Goal: Task Accomplishment & Management: Manage account settings

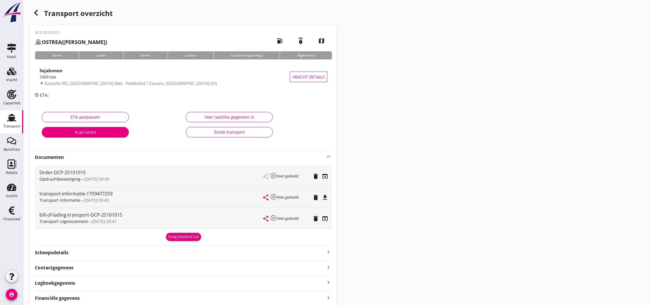
scroll to position [1, 0]
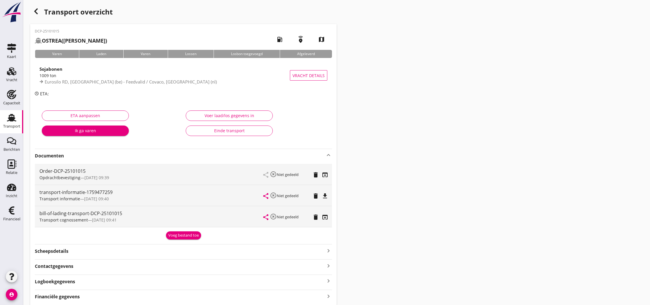
click at [37, 12] on icon "button" at bounding box center [36, 11] width 7 height 7
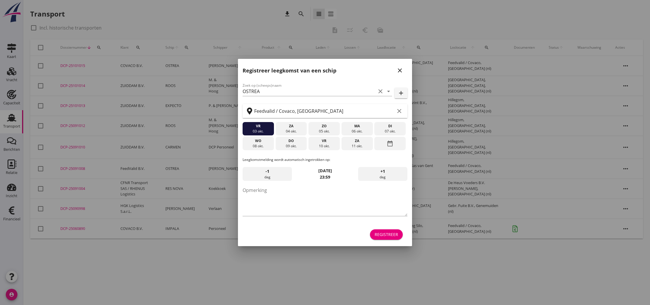
click at [400, 71] on icon "close" at bounding box center [400, 70] width 7 height 7
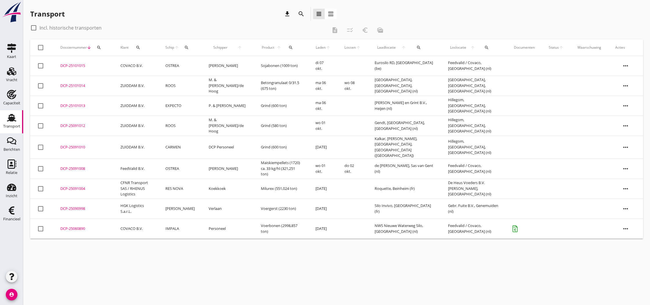
click at [73, 206] on div "DCP-25090998" at bounding box center [83, 209] width 46 height 6
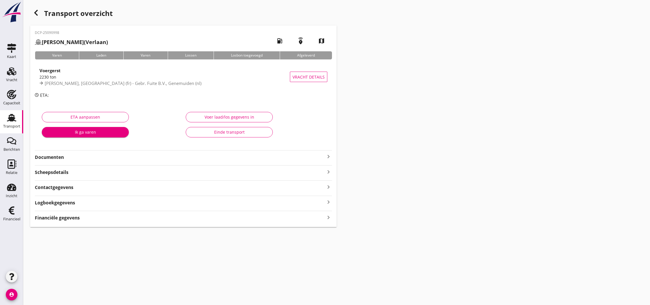
type input "2230"
click at [227, 118] on div "Voer laad/los gegevens in" at bounding box center [229, 117] width 77 height 6
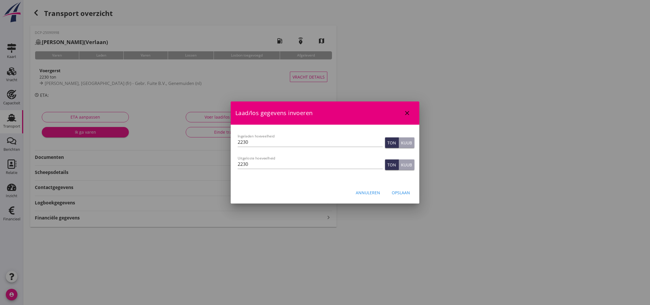
click at [406, 193] on div "Opslaan" at bounding box center [401, 193] width 18 height 6
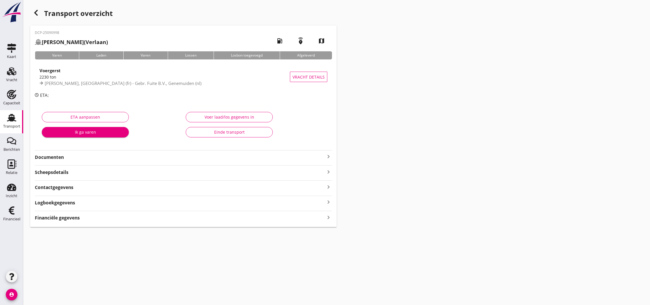
click at [82, 218] on div "Financiële gegevens keyboard_arrow_right" at bounding box center [183, 218] width 297 height 8
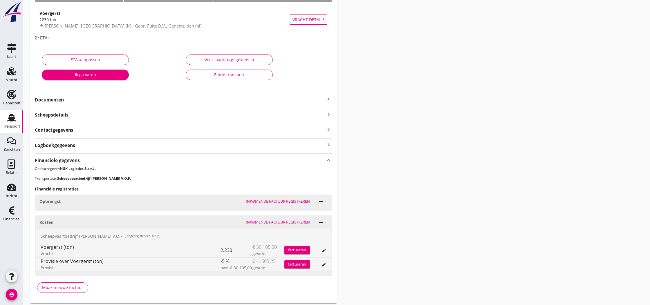
scroll to position [76, 0]
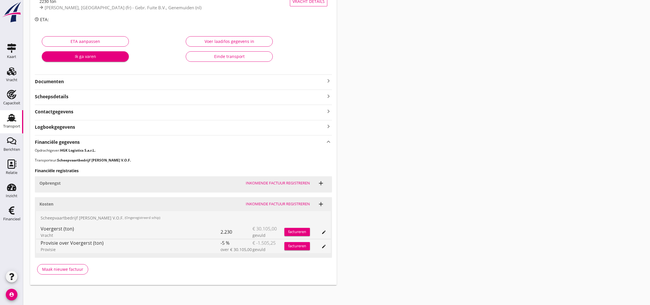
click at [60, 269] on div "Maak nieuwe factuur" at bounding box center [62, 270] width 41 height 6
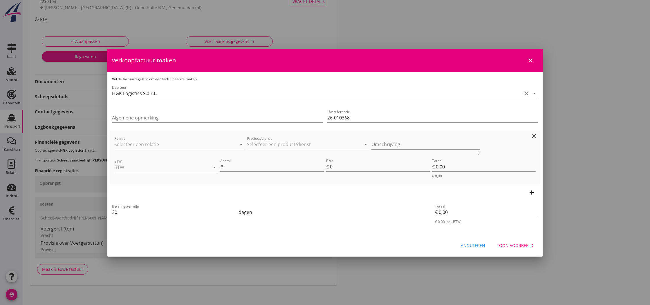
click at [127, 166] on input "BTW" at bounding box center [157, 167] width 87 height 9
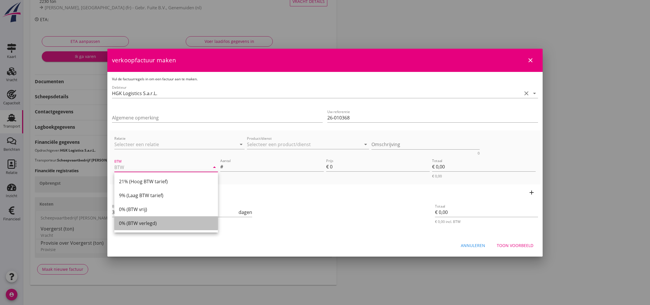
click at [139, 225] on div "0% (BTW verlegd)" at bounding box center [166, 223] width 94 height 7
type input "0% (BTW verlegd)"
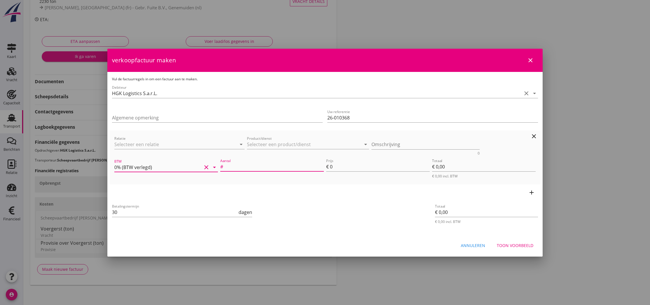
click at [244, 167] on input "Aantal" at bounding box center [274, 166] width 100 height 9
type input "2230"
drag, startPoint x: 332, startPoint y: 168, endPoint x: 337, endPoint y: 169, distance: 5.6
click at [337, 169] on input "0" at bounding box center [380, 166] width 100 height 9
type input "1"
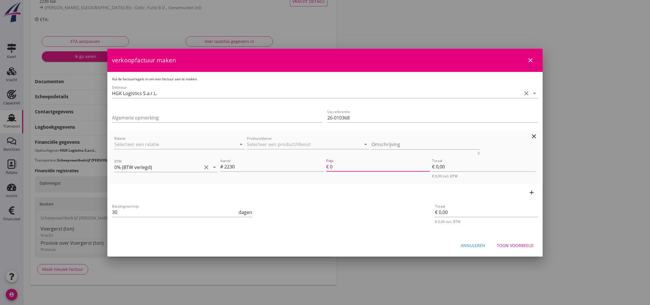
type input "€ 2.230,00"
type input "14"
type input "€ 31.220,00"
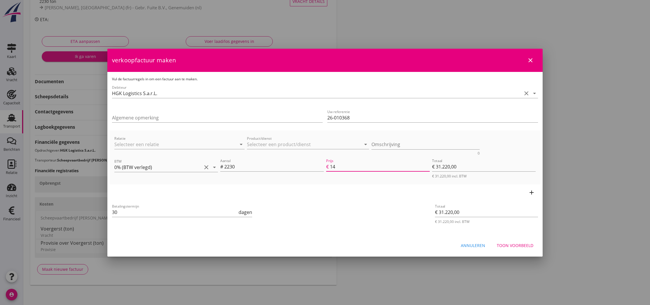
type input "14"
click at [398, 197] on div "add" at bounding box center [325, 193] width 431 height 16
drag, startPoint x: 117, startPoint y: 213, endPoint x: 111, endPoint y: 213, distance: 6.1
click at [111, 213] on div "Betalingstermijn 30 dagen" at bounding box center [182, 213] width 143 height 22
type input "14"
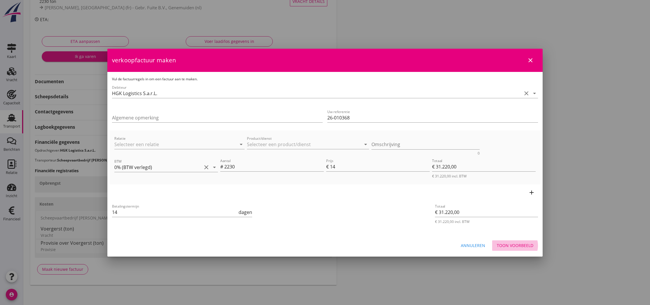
click at [518, 245] on div "Toon voorbeeld" at bounding box center [515, 246] width 37 height 6
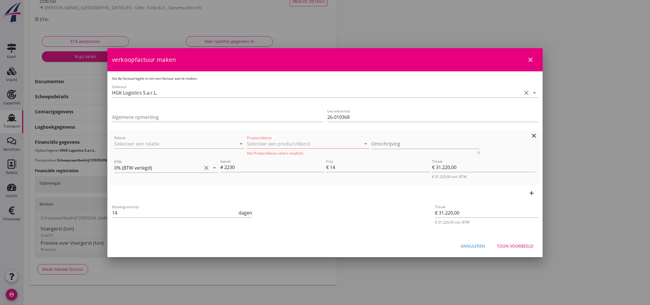
click at [274, 147] on input "Product/dienst" at bounding box center [304, 143] width 114 height 9
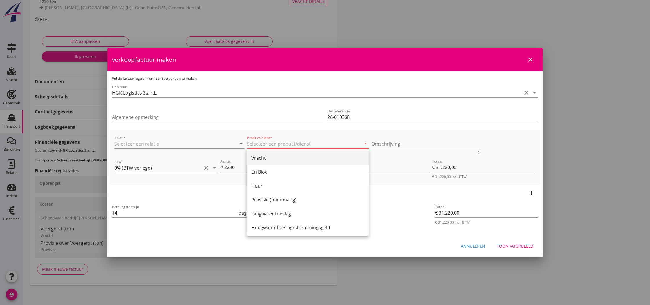
click at [271, 159] on div "Vracht" at bounding box center [307, 158] width 113 height 7
type input "Vracht"
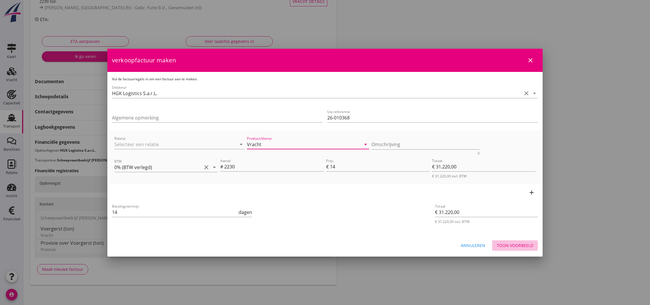
click at [520, 246] on div "Toon voorbeeld" at bounding box center [515, 246] width 37 height 6
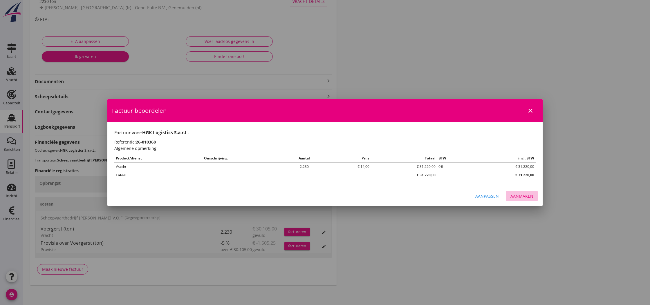
click at [526, 195] on div "Aanmaken" at bounding box center [522, 196] width 23 height 6
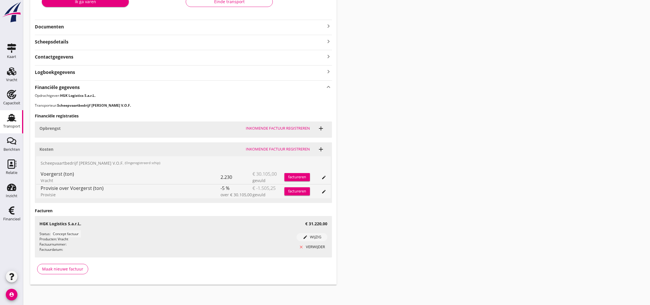
scroll to position [130, 0]
click at [14, 211] on icon "Financieel" at bounding box center [11, 210] width 9 height 9
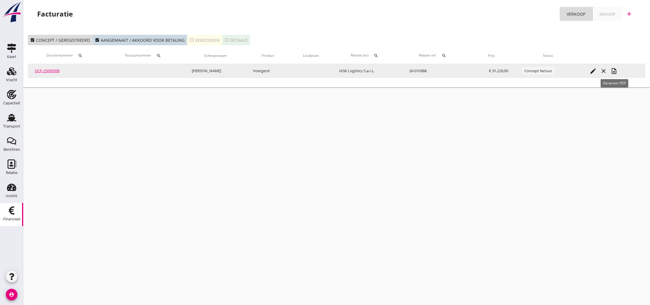
click at [616, 73] on icon "note_add" at bounding box center [614, 71] width 7 height 7
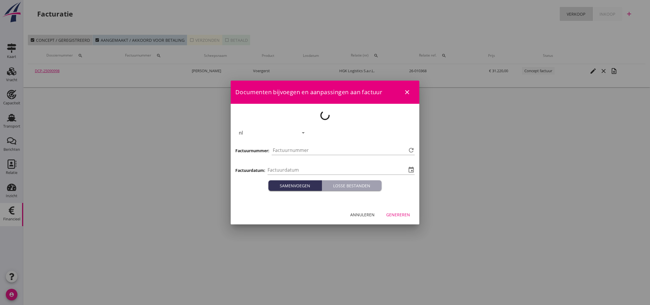
type input "[DATE]"
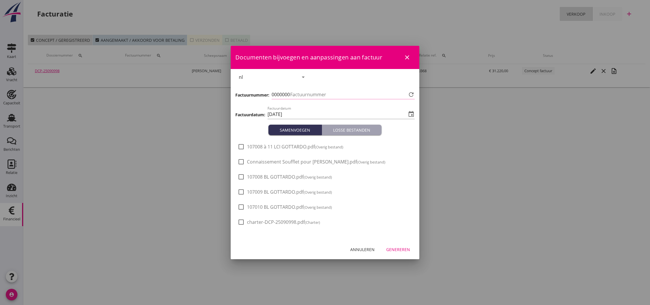
type input "812"
click at [401, 249] on div "Genereren" at bounding box center [399, 250] width 24 height 6
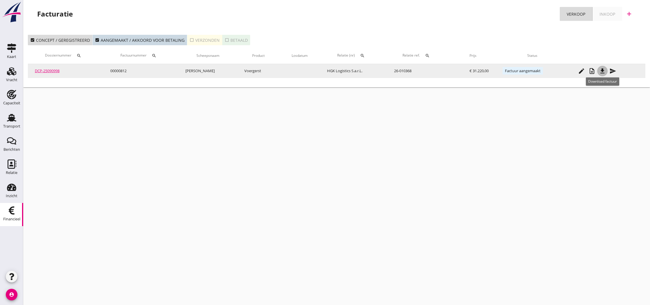
click at [603, 73] on icon "file_download" at bounding box center [602, 71] width 7 height 7
click at [613, 71] on icon "send" at bounding box center [613, 71] width 7 height 7
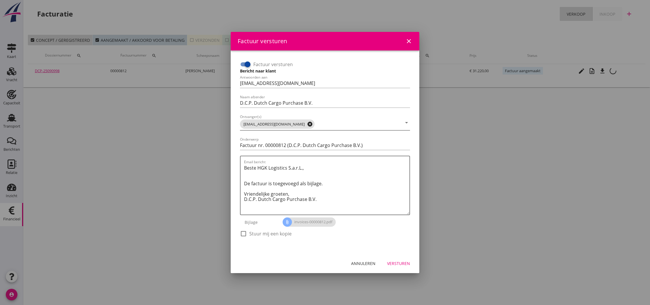
click at [307, 124] on icon "cancel" at bounding box center [310, 124] width 6 height 6
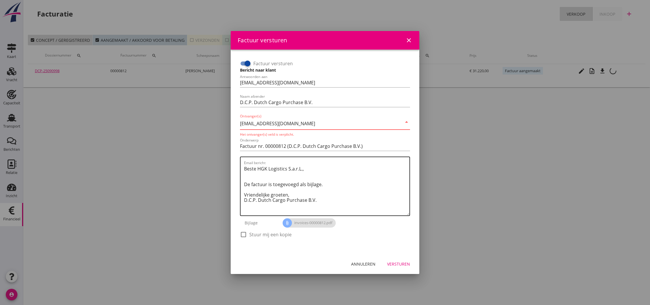
type input "[EMAIL_ADDRESS][DOMAIN_NAME]"
click at [321, 171] on textarea "Beste HGK Logistics S.a.r.L., De factuur is toegevoegd als bijlage. Vriendelijk…" at bounding box center [327, 189] width 166 height 51
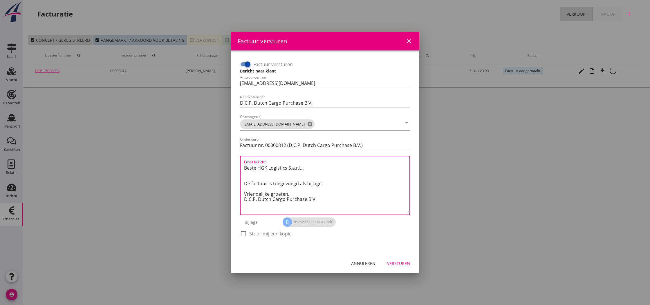
click at [401, 264] on div "Versturen" at bounding box center [398, 264] width 23 height 6
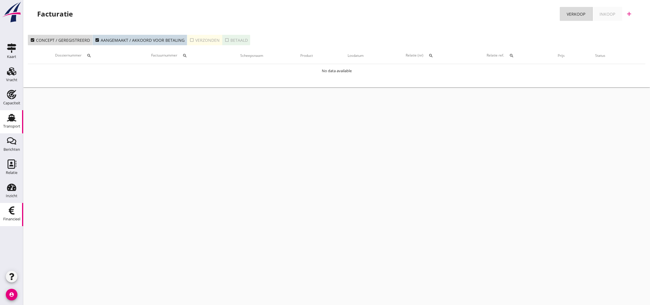
click at [13, 121] on use at bounding box center [11, 118] width 9 height 8
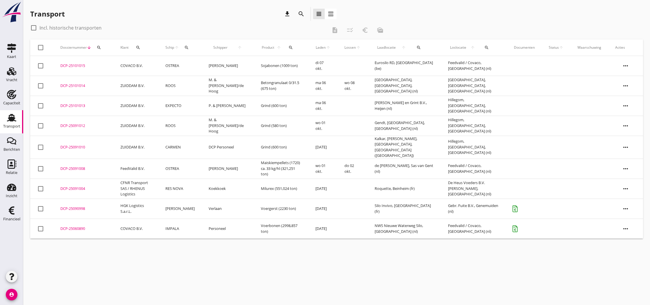
click at [83, 145] on div "DCP-25091010" at bounding box center [83, 148] width 46 height 6
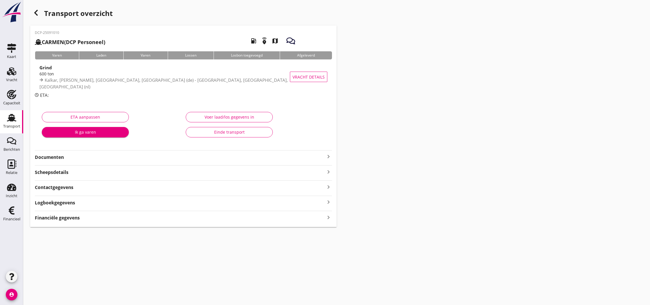
click at [326, 157] on icon "keyboard_arrow_right" at bounding box center [328, 156] width 7 height 7
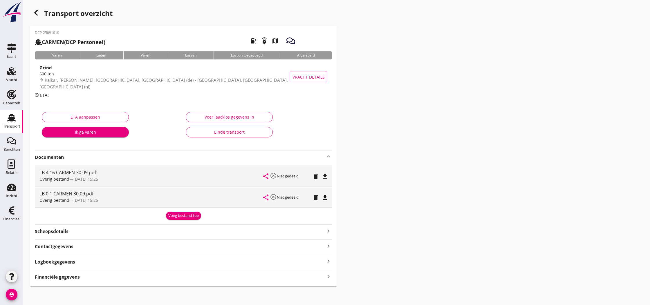
click at [186, 217] on div "Voeg bestand toe" at bounding box center [183, 216] width 30 height 6
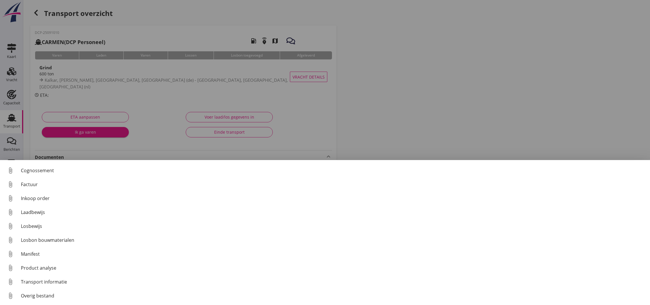
scroll to position [27, 0]
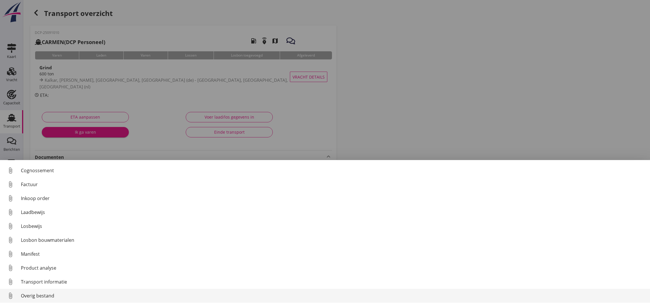
click at [33, 296] on div "Overig bestand" at bounding box center [333, 296] width 625 height 7
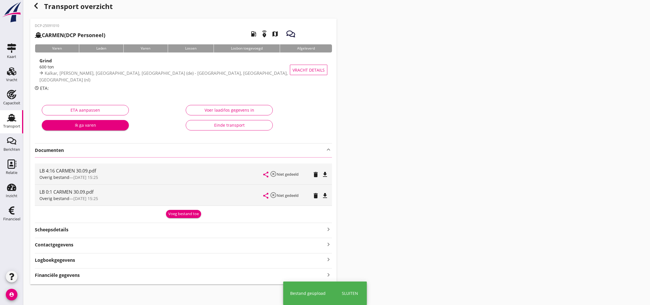
scroll to position [7, 0]
click at [69, 276] on strong "Financiële gegevens" at bounding box center [57, 276] width 45 height 7
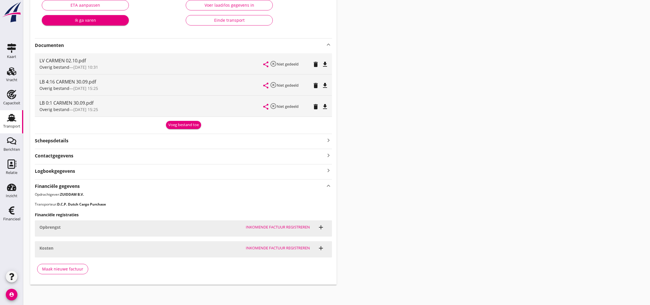
scroll to position [112, 0]
click at [60, 271] on div "Maak nieuwe factuur" at bounding box center [62, 270] width 41 height 6
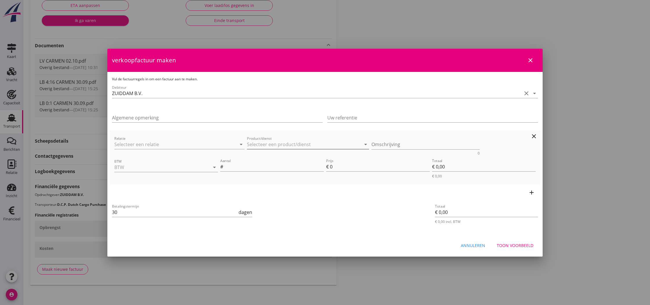
click at [269, 145] on input "Product/dienst" at bounding box center [304, 144] width 114 height 9
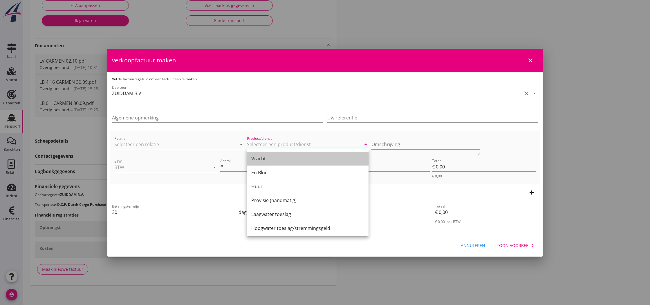
drag, startPoint x: 263, startPoint y: 158, endPoint x: 316, endPoint y: 154, distance: 53.3
click at [264, 158] on div "Vracht" at bounding box center [307, 158] width 113 height 7
type input "Vracht"
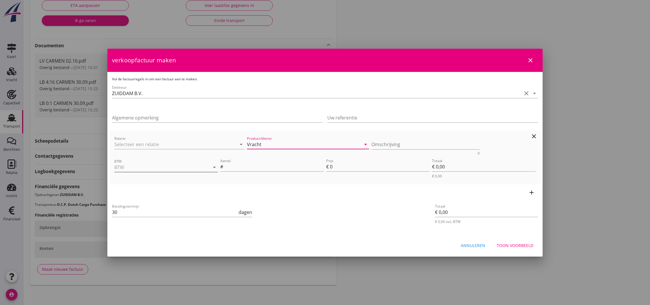
click at [158, 166] on input "BTW" at bounding box center [157, 167] width 87 height 9
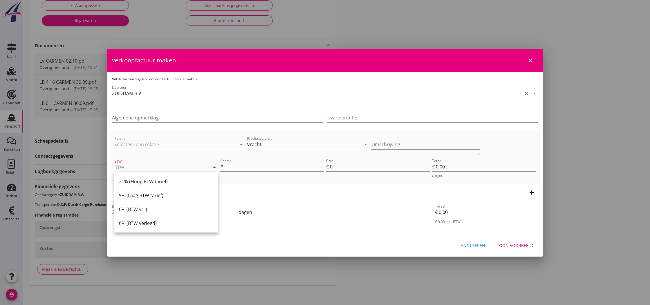
drag, startPoint x: 146, startPoint y: 181, endPoint x: 215, endPoint y: 174, distance: 69.2
click at [146, 181] on div "21% (Hoog BTW tarief)" at bounding box center [166, 181] width 94 height 7
type input "21% (Hoog BTW tarief)"
click at [231, 167] on input "Aantal" at bounding box center [274, 166] width 100 height 9
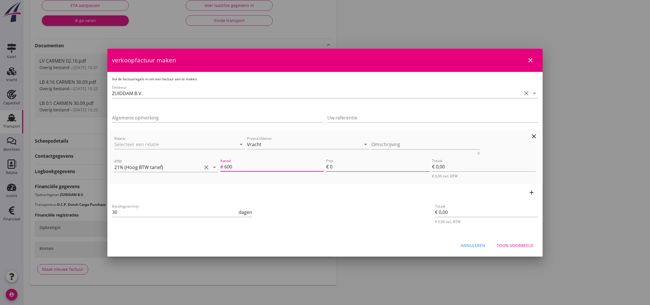
type input "600"
drag, startPoint x: 334, startPoint y: 168, endPoint x: 325, endPoint y: 168, distance: 9.0
click at [325, 168] on div "Prijs € 0" at bounding box center [378, 169] width 106 height 24
type input "5"
type input "€ 3.000,00"
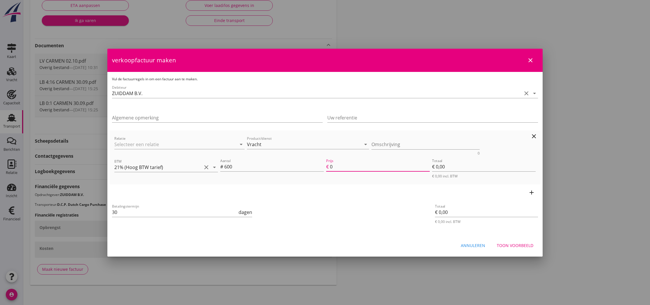
type input "€ 3.000,00"
type input "5"
click at [513, 244] on div "Toon voorbeeld" at bounding box center [515, 246] width 37 height 6
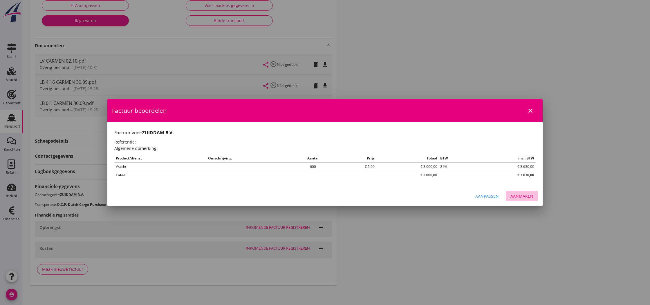
click at [524, 196] on div "Aanmaken" at bounding box center [522, 196] width 23 height 6
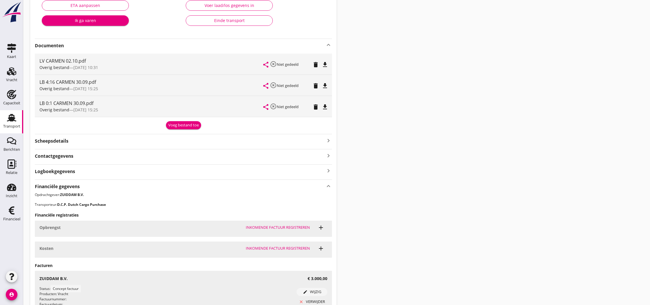
click at [326, 85] on icon "file_download" at bounding box center [325, 85] width 7 height 7
click at [326, 85] on icon "open_in_browser" at bounding box center [325, 85] width 7 height 7
click at [325, 108] on icon "file_download" at bounding box center [325, 107] width 7 height 7
click at [325, 108] on icon "open_in_browser" at bounding box center [325, 107] width 7 height 7
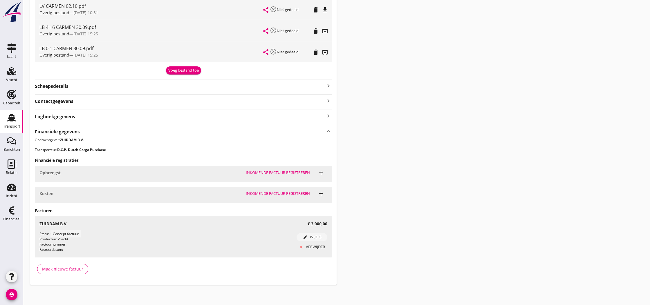
scroll to position [166, 0]
click at [13, 213] on icon "Financieel" at bounding box center [11, 210] width 9 height 9
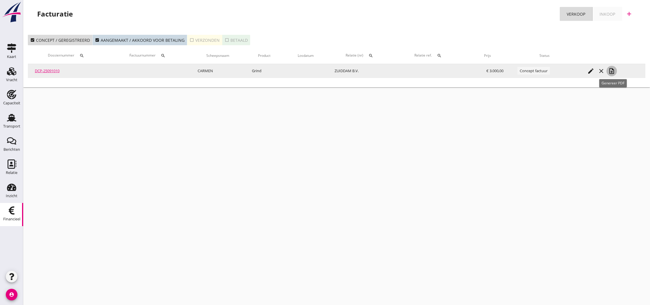
click at [615, 69] on icon "note_add" at bounding box center [612, 71] width 7 height 7
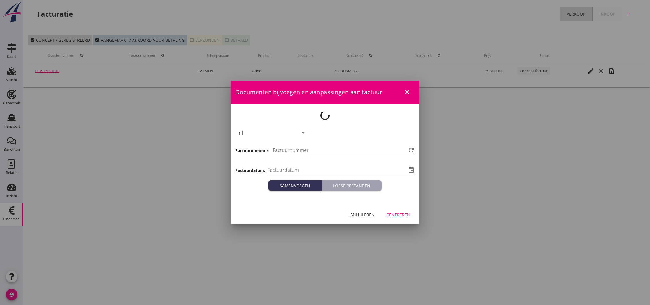
type input "[DATE]"
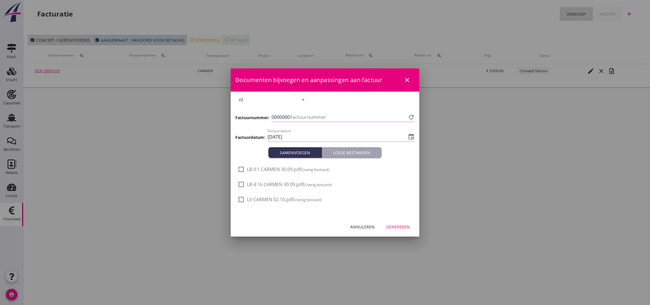
type input "813"
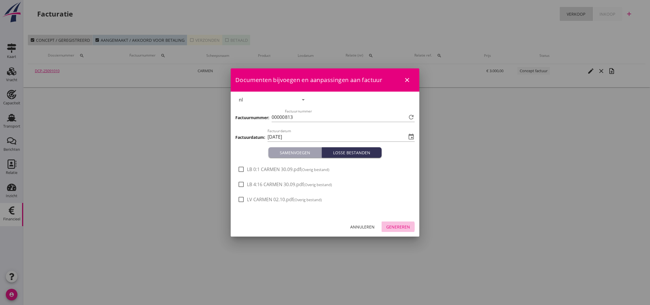
click at [402, 227] on div "Genereren" at bounding box center [399, 227] width 24 height 6
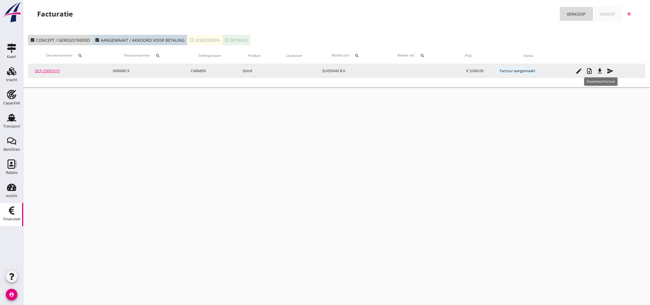
click at [602, 71] on icon "file_download" at bounding box center [600, 71] width 7 height 7
click at [603, 71] on icon "file_download" at bounding box center [600, 71] width 7 height 7
click at [610, 72] on icon "send" at bounding box center [610, 71] width 7 height 7
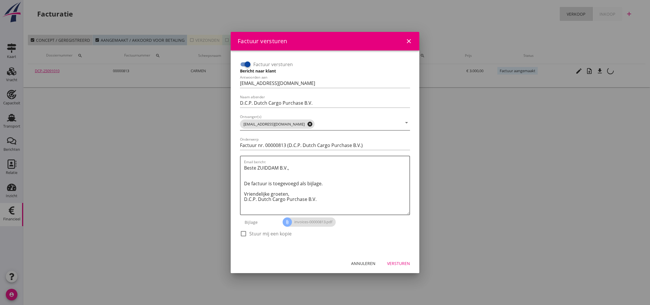
click at [307, 124] on icon "cancel" at bounding box center [310, 124] width 6 height 6
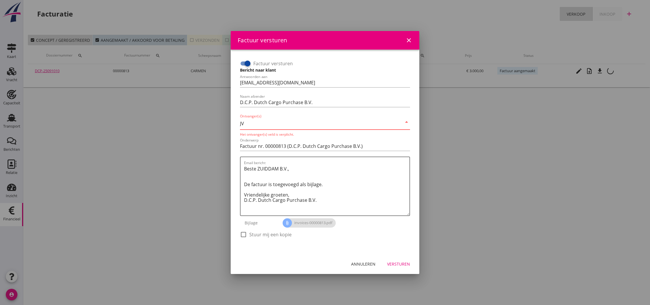
type input "J"
type input "[EMAIL_ADDRESS][DOMAIN_NAME]"
click at [307, 168] on textarea "Beste ZUIDDAM B.V., De factuur is toegevoegd als bijlage. Vriendelijke groeten,…" at bounding box center [327, 189] width 166 height 51
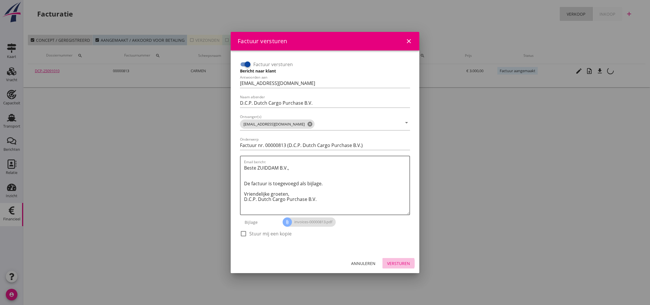
click at [396, 263] on div "Versturen" at bounding box center [398, 264] width 23 height 6
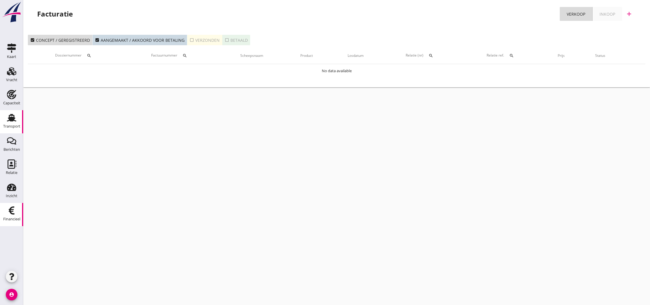
click at [12, 120] on use at bounding box center [11, 118] width 9 height 8
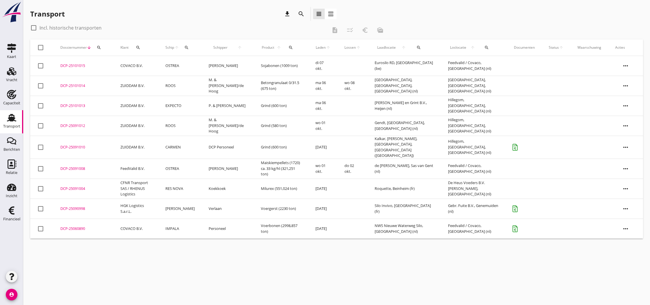
click at [67, 146] on div "DCP-25091010" at bounding box center [83, 148] width 46 height 6
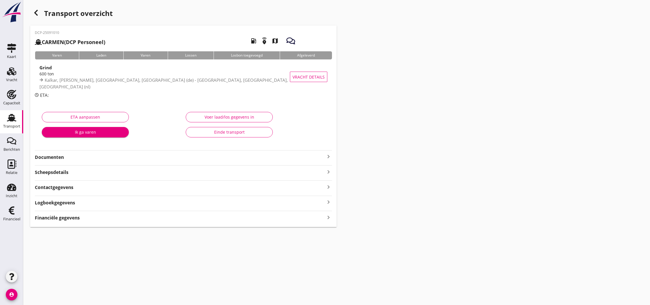
click at [233, 134] on div "Einde transport" at bounding box center [229, 132] width 77 height 6
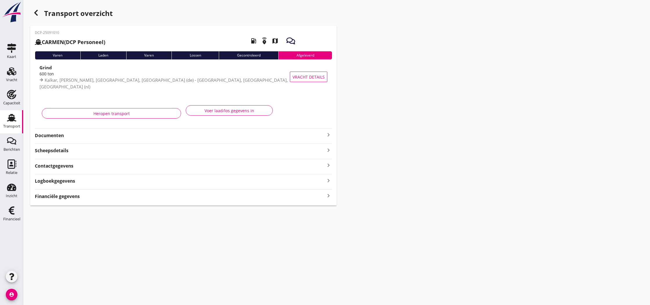
click at [35, 13] on use "button" at bounding box center [35, 13] width 3 height 6
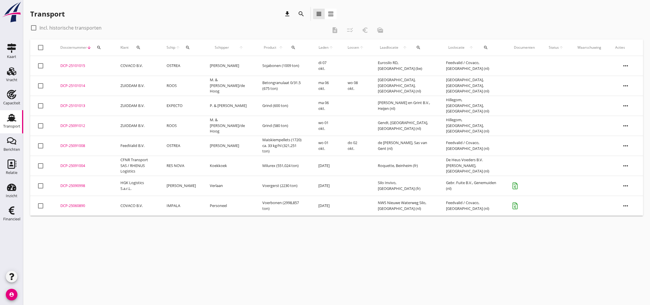
click at [73, 185] on div "DCP-25090998" at bounding box center [83, 186] width 46 height 6
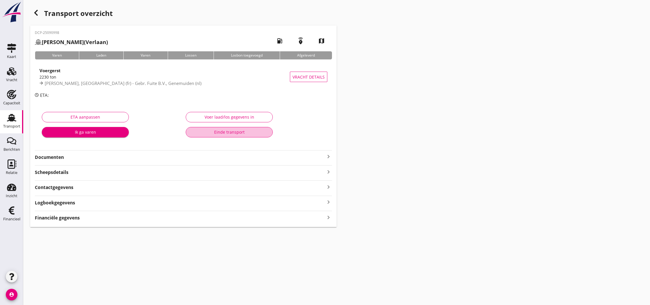
click at [233, 134] on div "Einde transport" at bounding box center [229, 132] width 77 height 6
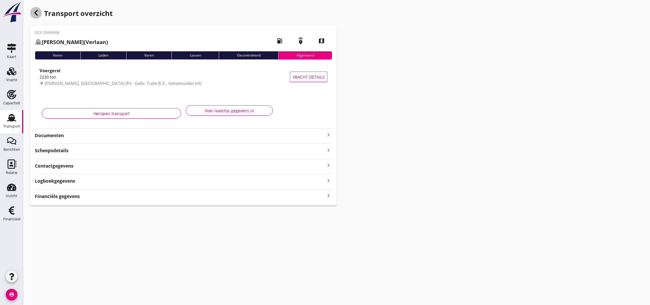
click at [37, 14] on icon "button" at bounding box center [36, 12] width 7 height 7
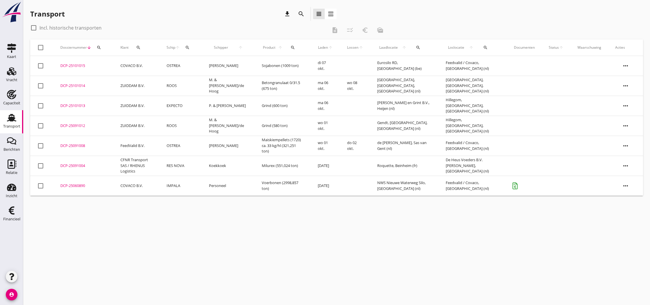
click at [63, 124] on div "DCP-25091012" at bounding box center [83, 126] width 46 height 6
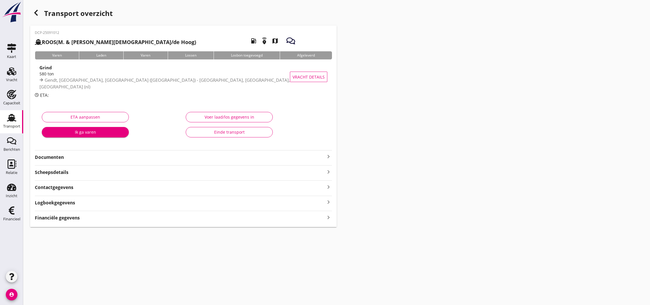
click at [326, 219] on icon "keyboard_arrow_right" at bounding box center [328, 218] width 7 height 8
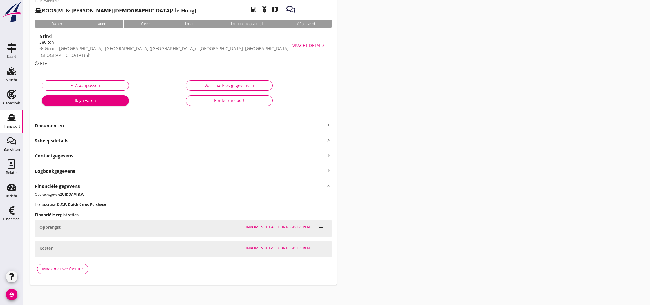
scroll to position [31, 0]
click at [60, 270] on div "Maak nieuwe factuur" at bounding box center [62, 270] width 41 height 6
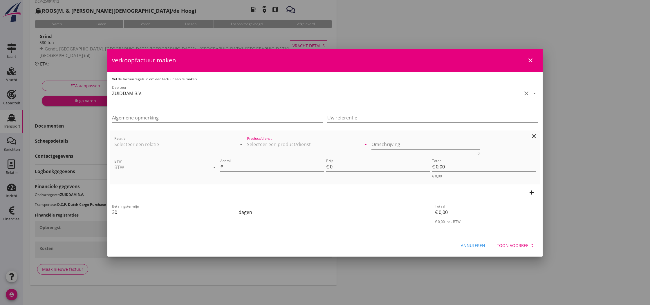
click at [299, 144] on input "Product/dienst" at bounding box center [304, 144] width 114 height 9
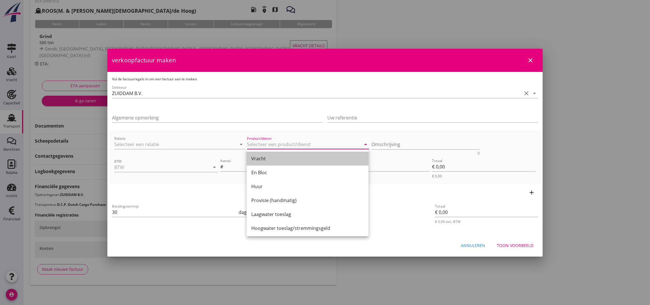
drag, startPoint x: 254, startPoint y: 156, endPoint x: 244, endPoint y: 159, distance: 10.2
click at [254, 156] on div "Vracht" at bounding box center [307, 158] width 113 height 7
type input "Vracht"
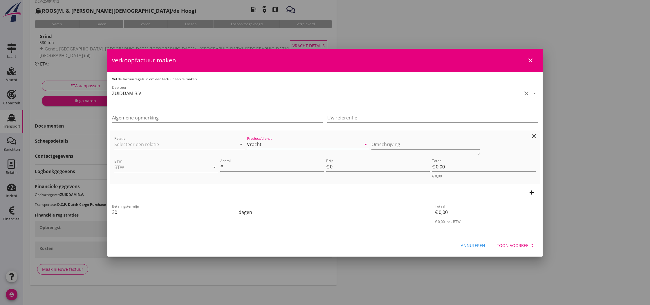
click at [206, 163] on div "BTW arrow_drop_down" at bounding box center [166, 168] width 104 height 19
click at [146, 169] on input "BTW" at bounding box center [157, 167] width 87 height 9
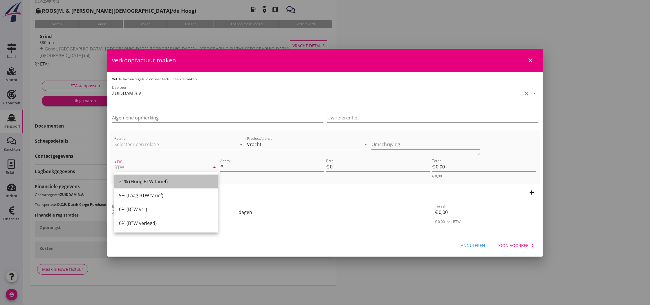
click at [139, 183] on div "21% (Hoog BTW tarief)" at bounding box center [166, 181] width 94 height 7
type input "21% (Hoog BTW tarief)"
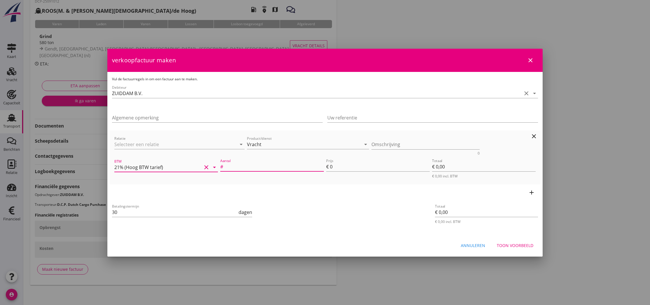
click at [238, 167] on input "Aantal" at bounding box center [274, 166] width 100 height 9
type input "580"
click at [330, 167] on input "0" at bounding box center [380, 166] width 100 height 9
click at [333, 167] on input "0" at bounding box center [380, 166] width 100 height 9
type input "4"
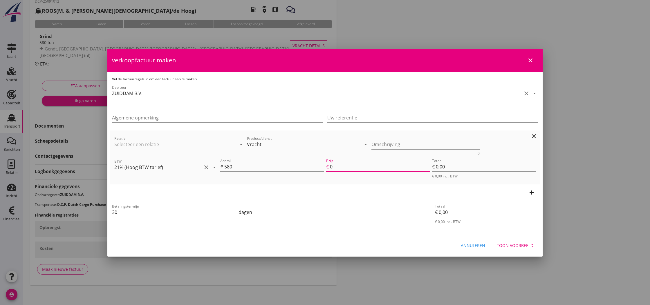
type input "€ 2.320,00"
type input "4.5"
type input "€ 2.610,00"
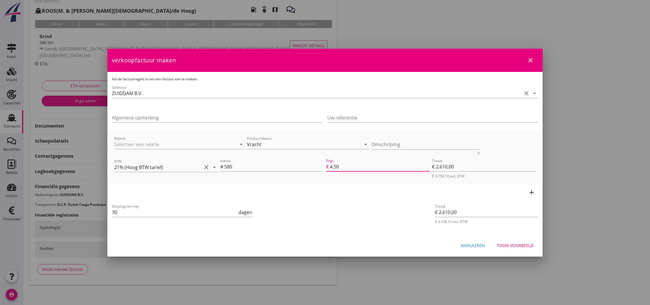
type input "4.50"
click at [362, 198] on div "add" at bounding box center [325, 193] width 431 height 16
drag, startPoint x: 520, startPoint y: 247, endPoint x: 514, endPoint y: 245, distance: 6.1
click at [520, 247] on div "Toon voorbeeld" at bounding box center [515, 246] width 37 height 6
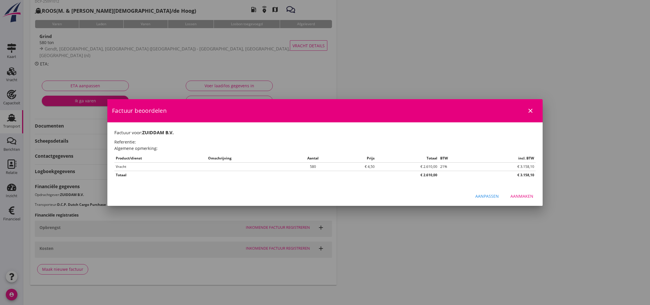
click at [523, 197] on div "Aanmaken" at bounding box center [522, 196] width 23 height 6
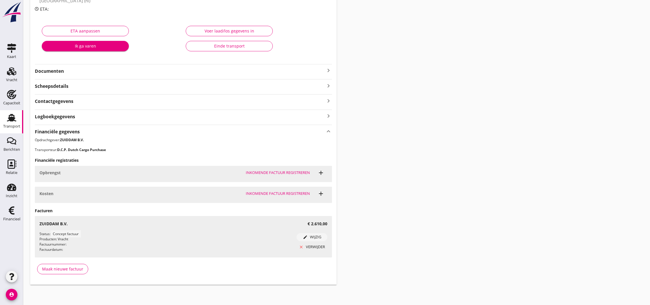
scroll to position [86, 0]
click at [11, 211] on icon "Financieel" at bounding box center [11, 210] width 9 height 9
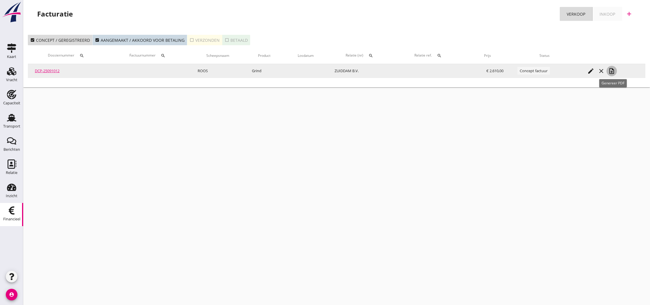
click at [614, 71] on icon "note_add" at bounding box center [612, 71] width 7 height 7
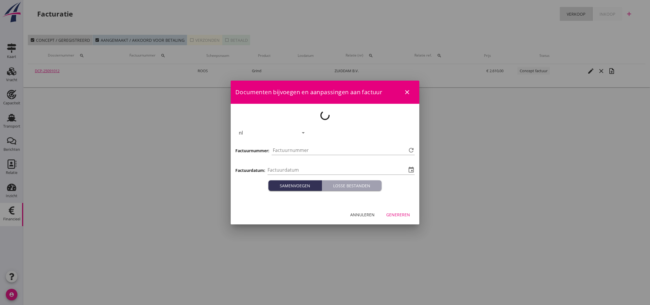
type input "[DATE]"
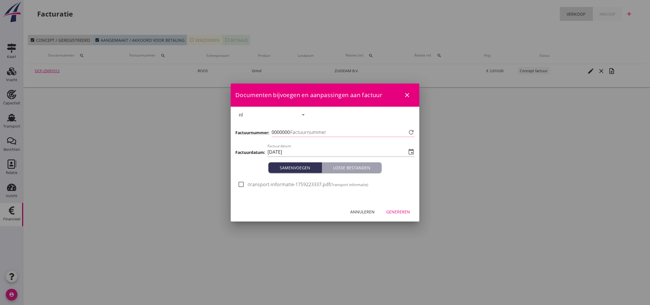
type input "814"
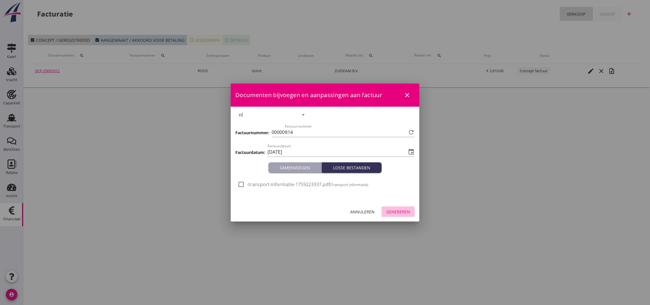
click at [396, 211] on div "Genereren" at bounding box center [399, 212] width 24 height 6
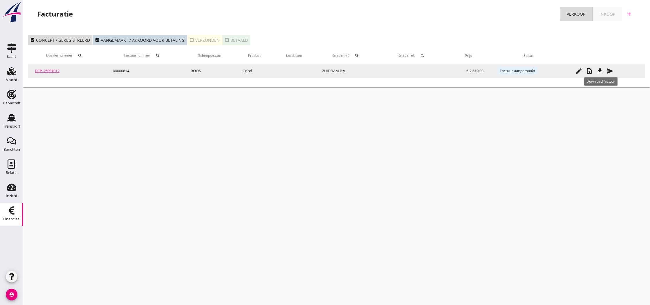
click at [601, 71] on icon "file_download" at bounding box center [600, 71] width 7 height 7
click at [612, 70] on icon "send" at bounding box center [610, 71] width 7 height 7
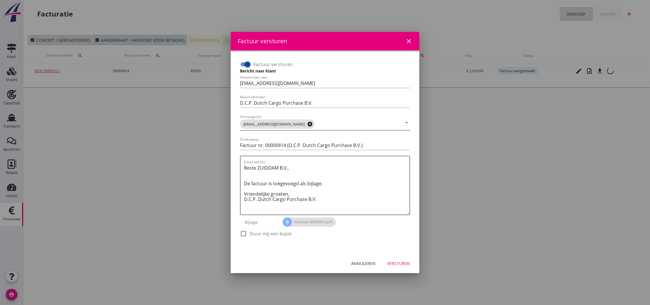
click at [307, 125] on icon "cancel" at bounding box center [310, 124] width 6 height 6
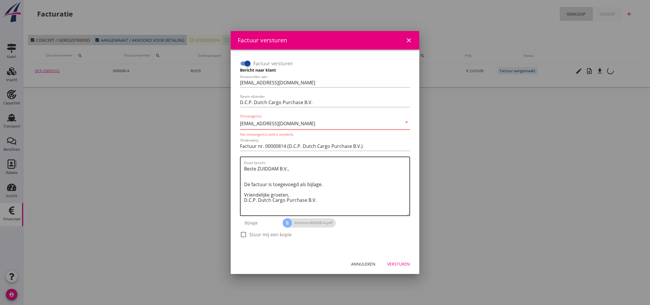
type input "[EMAIL_ADDRESS][DOMAIN_NAME]"
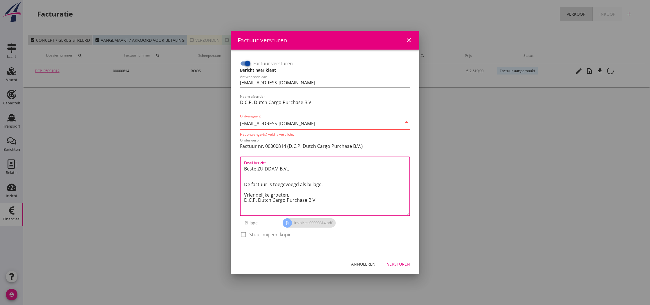
click at [312, 177] on textarea "Beste ZUIDDAM B.V., De factuur is toegevoegd als bijlage. Vriendelijke groeten,…" at bounding box center [327, 189] width 166 height 51
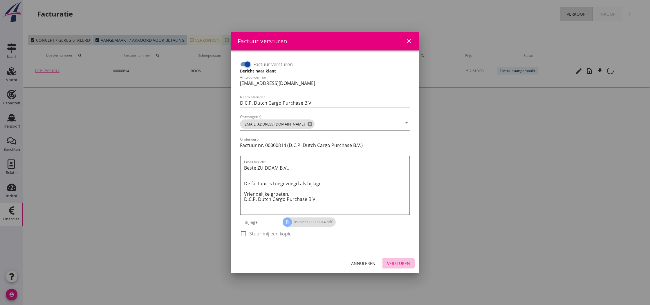
click at [395, 264] on div "Versturen" at bounding box center [398, 264] width 23 height 6
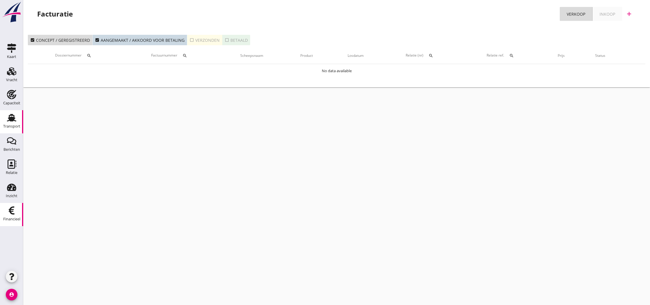
click at [10, 120] on use at bounding box center [11, 118] width 9 height 8
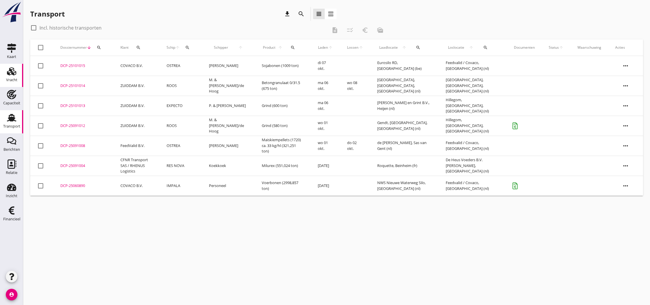
click at [12, 74] on use at bounding box center [11, 71] width 9 height 8
